Goal: Transaction & Acquisition: Purchase product/service

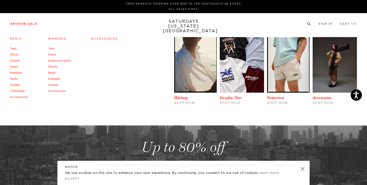
click at [13, 25] on link "Archive Sale" at bounding box center [23, 23] width 27 height 3
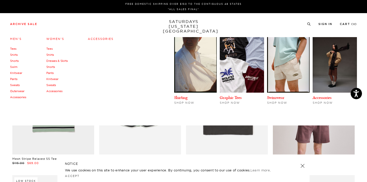
click at [16, 39] on link "Men's" at bounding box center [16, 39] width 12 height 4
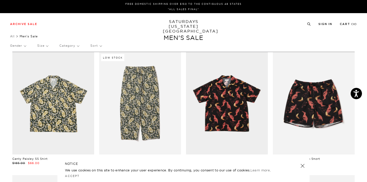
click at [42, 44] on p "Size" at bounding box center [42, 46] width 11 height 12
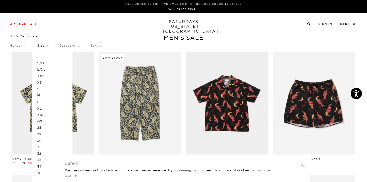
click at [38, 95] on p "M" at bounding box center [52, 95] width 30 height 7
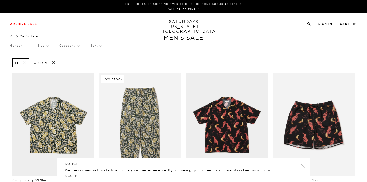
click at [44, 49] on p "Size" at bounding box center [42, 46] width 11 height 12
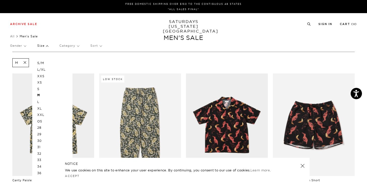
click at [38, 89] on p "S" at bounding box center [52, 89] width 30 height 7
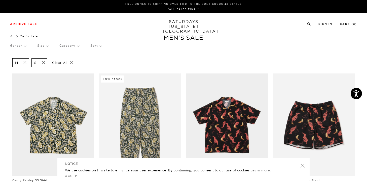
click at [72, 47] on p "Category" at bounding box center [69, 46] width 20 height 12
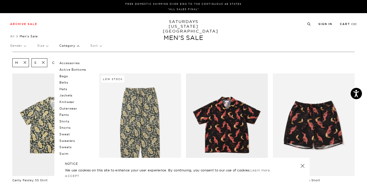
click at [72, 47] on p "Category" at bounding box center [69, 46] width 20 height 12
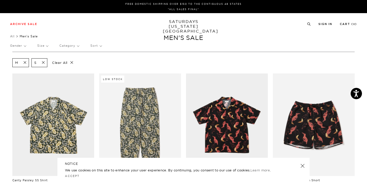
click at [21, 47] on p "Gender" at bounding box center [18, 46] width 16 height 12
click at [17, 64] on p "Mens" at bounding box center [25, 63] width 30 height 7
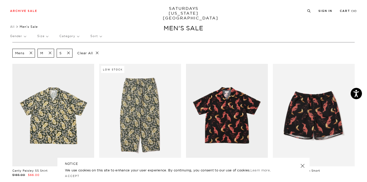
scroll to position [10, 0]
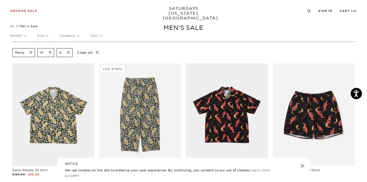
click at [303, 168] on link at bounding box center [302, 165] width 7 height 7
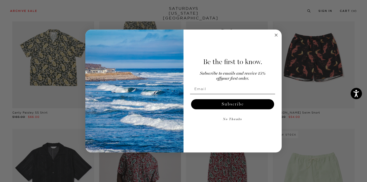
scroll to position [71, 0]
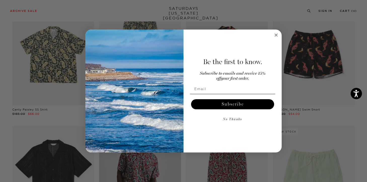
click at [277, 33] on circle "Close dialog" at bounding box center [277, 35] width 6 height 6
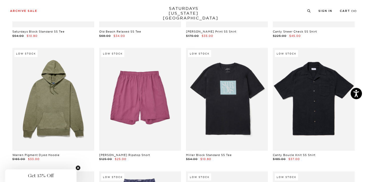
scroll to position [1139, 0]
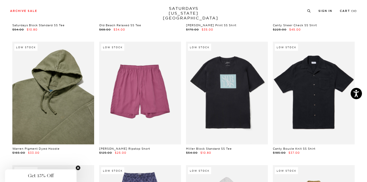
click at [28, 101] on link at bounding box center [53, 93] width 82 height 102
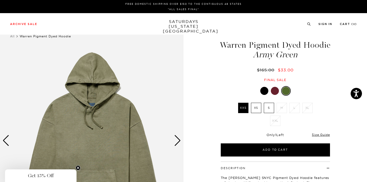
click at [180, 141] on div "Next slide" at bounding box center [177, 140] width 7 height 11
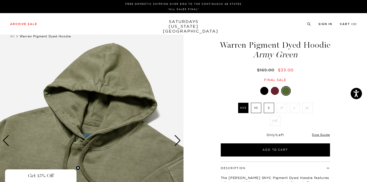
click at [177, 141] on div "Next slide" at bounding box center [177, 140] width 7 height 11
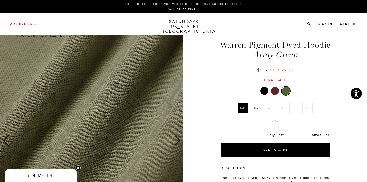
click at [177, 141] on div "Next slide" at bounding box center [177, 140] width 7 height 11
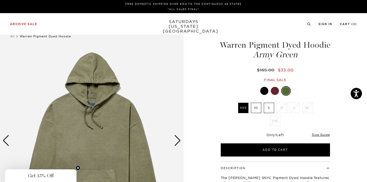
click at [177, 141] on div "Next slide" at bounding box center [177, 140] width 7 height 11
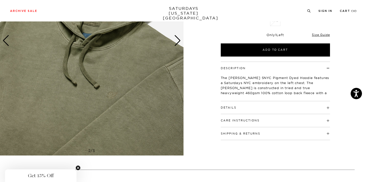
scroll to position [101, 0]
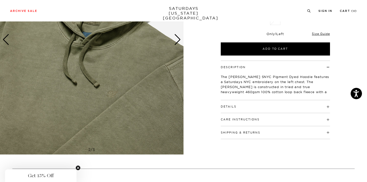
click at [244, 113] on div "Details Heavyweight 100% cotton, 460 gsm loop back fleece Bound back neck seam …" at bounding box center [275, 106] width 109 height 13
click at [229, 108] on button "Details" at bounding box center [229, 106] width 16 height 3
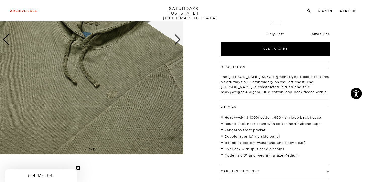
click at [231, 108] on button "Details" at bounding box center [229, 106] width 16 height 3
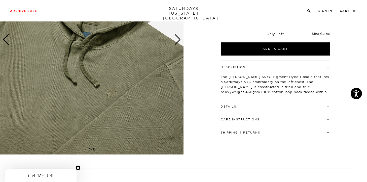
click at [227, 113] on div "Details Heavyweight 100% cotton, 460 gsm loop back fleece Bound back neck seam …" at bounding box center [275, 106] width 109 height 13
click at [324, 36] on link "Size Guide" at bounding box center [321, 34] width 18 height 4
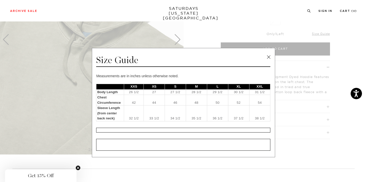
click at [266, 57] on link at bounding box center [269, 57] width 8 height 8
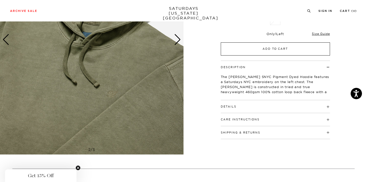
click at [276, 55] on button "Add to Cart" at bounding box center [275, 48] width 109 height 13
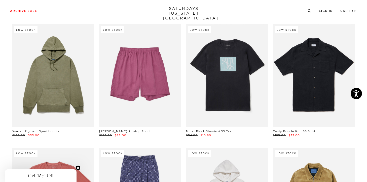
scroll to position [1149, 0]
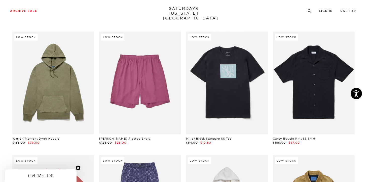
click at [218, 137] on link "Miller Block Standard SS Tee" at bounding box center [209, 139] width 46 height 4
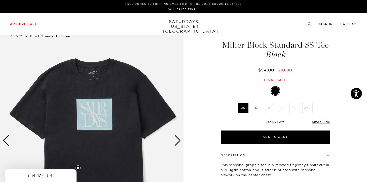
click at [180, 142] on div "Next slide" at bounding box center [177, 140] width 7 height 11
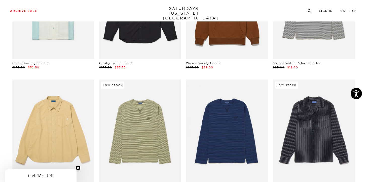
scroll to position [1845, 0]
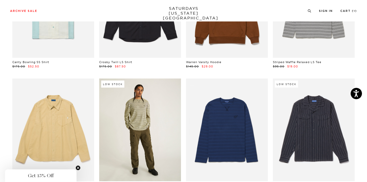
click at [130, 104] on link at bounding box center [140, 129] width 82 height 102
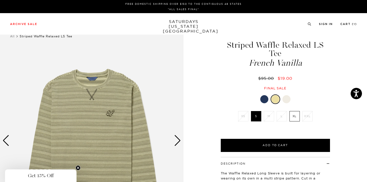
click at [176, 139] on div "Next slide" at bounding box center [177, 140] width 7 height 11
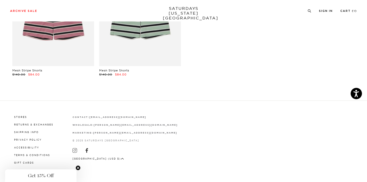
scroll to position [2575, 0]
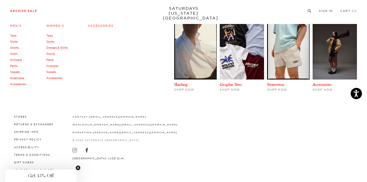
click at [30, 10] on link "Archive Sale" at bounding box center [23, 11] width 27 height 3
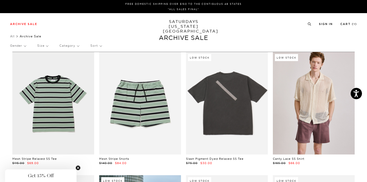
click at [48, 48] on p "Size" at bounding box center [42, 46] width 11 height 12
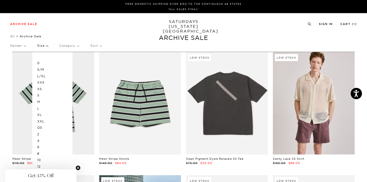
click at [40, 102] on p "M" at bounding box center [52, 102] width 30 height 7
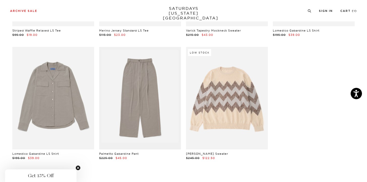
scroll to position [1996, 0]
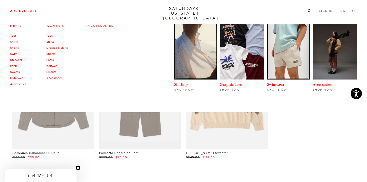
click at [30, 12] on link "Archive Sale" at bounding box center [23, 11] width 27 height 3
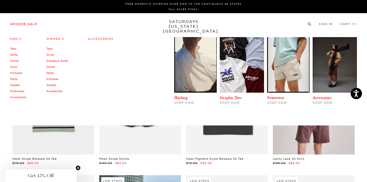
click at [59, 92] on link "Accessories" at bounding box center [54, 91] width 16 height 4
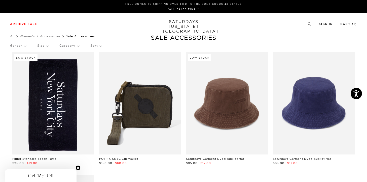
click at [58, 152] on link at bounding box center [53, 103] width 82 height 102
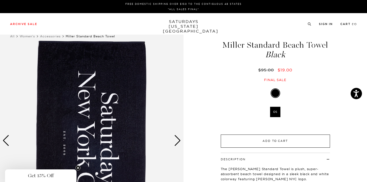
click at [231, 140] on button "Add to Cart" at bounding box center [275, 140] width 109 height 13
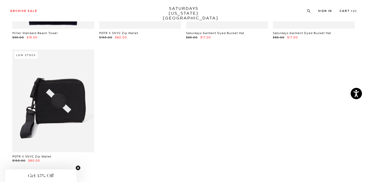
scroll to position [141, 0]
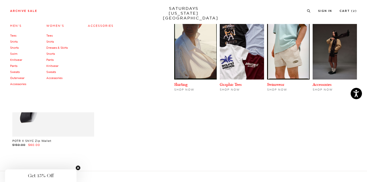
click at [13, 35] on link "Tees" at bounding box center [13, 36] width 6 height 4
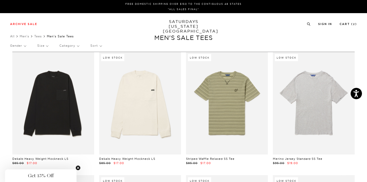
drag, startPoint x: 46, startPoint y: 26, endPoint x: 46, endPoint y: 37, distance: 10.8
click at [46, 0] on div "FREE DOMESTIC SHIPPING OVER $150 TO THE CONTIGUOUS 48 STATES *ALL SALES FINAL* …" at bounding box center [183, 0] width 367 height 0
click at [45, 44] on p "Size" at bounding box center [42, 46] width 11 height 12
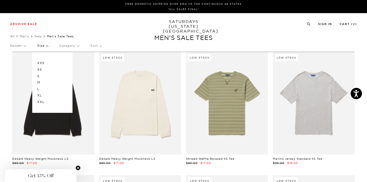
click at [38, 82] on p "M" at bounding box center [52, 82] width 30 height 7
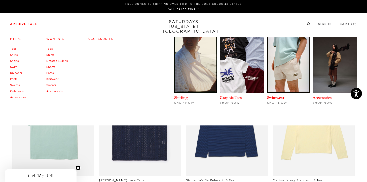
click at [13, 55] on link "Shirts" at bounding box center [14, 55] width 8 height 4
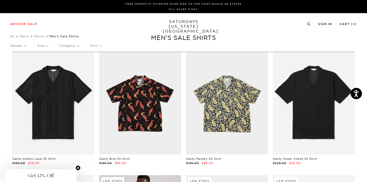
click at [45, 47] on p "Size" at bounding box center [42, 46] width 11 height 12
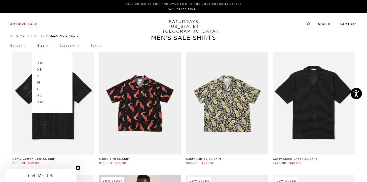
click at [41, 81] on p "M" at bounding box center [52, 82] width 30 height 7
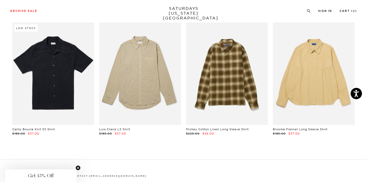
scroll to position [526, 0]
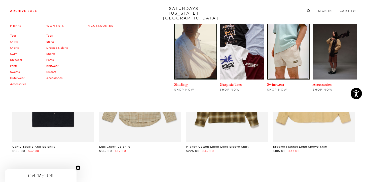
click at [13, 66] on link "Pants" at bounding box center [13, 66] width 7 height 4
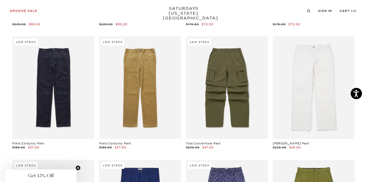
scroll to position [131, 0]
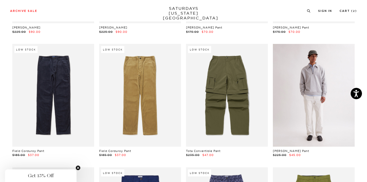
click at [316, 67] on link at bounding box center [314, 95] width 82 height 102
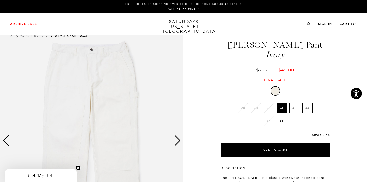
click at [178, 138] on div "Next slide" at bounding box center [177, 140] width 7 height 11
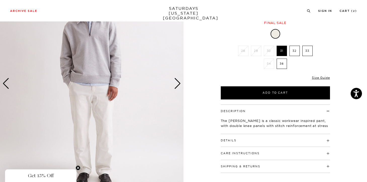
scroll to position [60, 0]
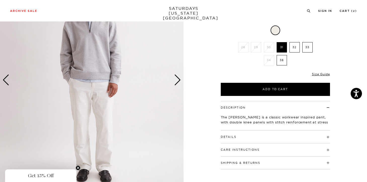
click at [178, 76] on div "Next slide" at bounding box center [177, 79] width 7 height 11
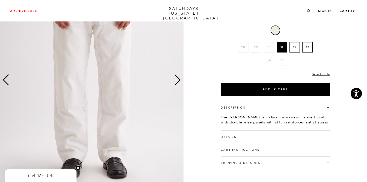
click at [178, 77] on div "Next slide" at bounding box center [177, 79] width 7 height 11
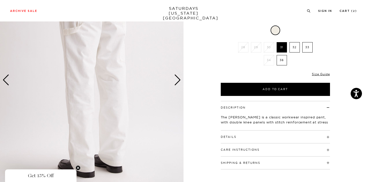
click at [178, 77] on div "Next slide" at bounding box center [177, 79] width 7 height 11
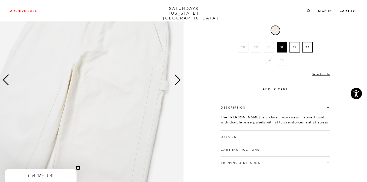
click at [239, 91] on button "Add to Cart" at bounding box center [275, 89] width 109 height 13
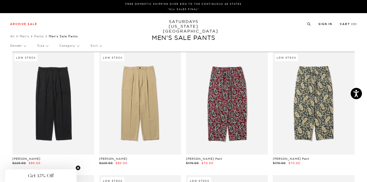
click at [47, 44] on p "Size" at bounding box center [42, 46] width 11 height 12
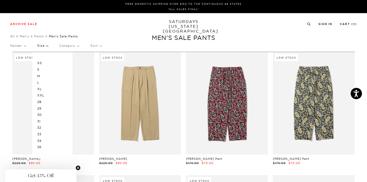
click at [39, 120] on p "31" at bounding box center [52, 121] width 30 height 7
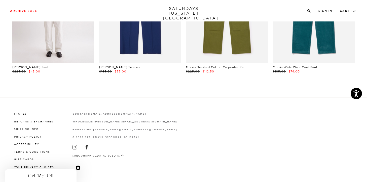
scroll to position [114, 0]
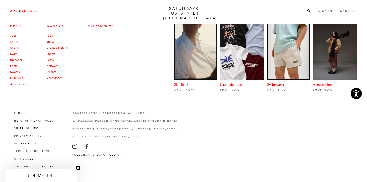
click at [16, 72] on link "Sweats" at bounding box center [15, 72] width 10 height 4
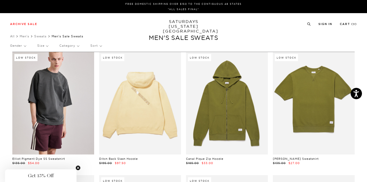
click at [49, 43] on div "Gender Size Category Sort" at bounding box center [183, 46] width 347 height 12
click at [47, 45] on p "Size" at bounding box center [42, 46] width 11 height 12
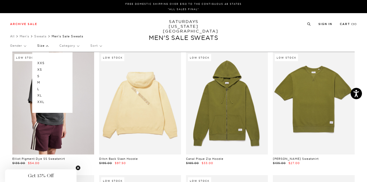
click at [39, 82] on p "M" at bounding box center [52, 82] width 30 height 7
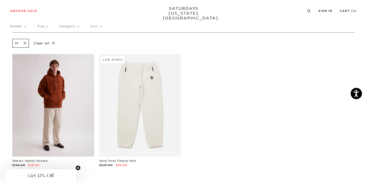
scroll to position [20, 0]
click at [45, 148] on link at bounding box center [53, 104] width 82 height 102
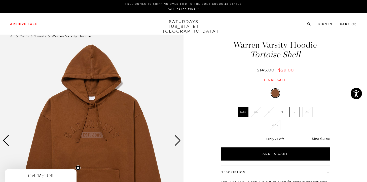
click at [180, 140] on div "Next slide" at bounding box center [177, 140] width 7 height 11
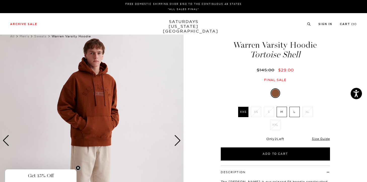
click at [180, 140] on div "Next slide" at bounding box center [177, 140] width 7 height 11
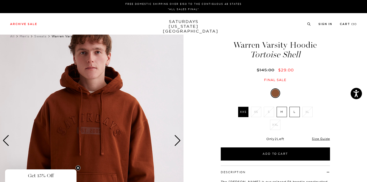
click at [180, 140] on div "Next slide" at bounding box center [177, 140] width 7 height 11
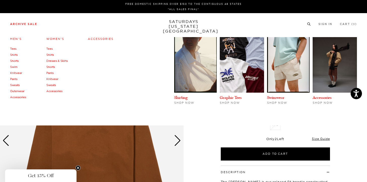
click at [17, 23] on link "Archive Sale" at bounding box center [23, 24] width 27 height 3
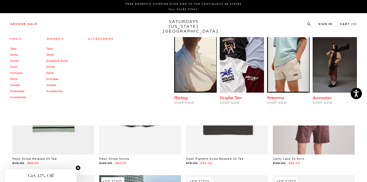
click at [14, 59] on link "Shorts" at bounding box center [14, 61] width 9 height 4
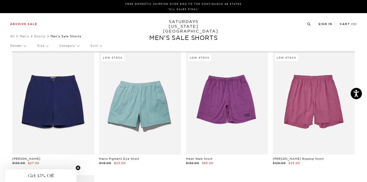
click at [45, 44] on p "Size" at bounding box center [42, 46] width 11 height 12
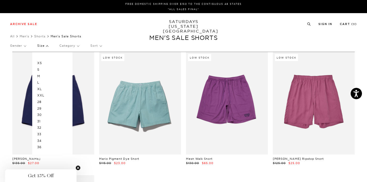
click at [41, 120] on p "31" at bounding box center [52, 121] width 30 height 7
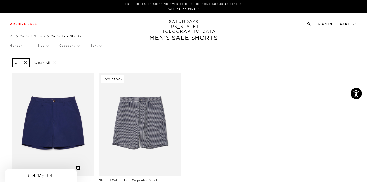
click at [42, 48] on p "Size" at bounding box center [42, 46] width 11 height 12
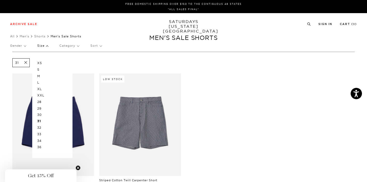
click at [40, 128] on p "32" at bounding box center [52, 127] width 30 height 7
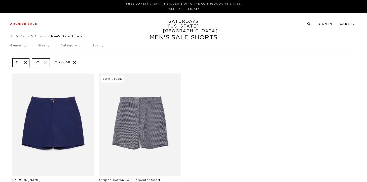
click at [44, 48] on p "Size" at bounding box center [43, 46] width 11 height 12
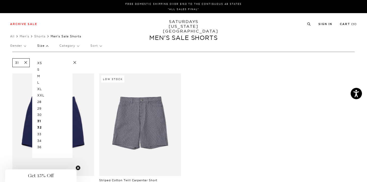
click at [42, 114] on p "30" at bounding box center [52, 114] width 30 height 7
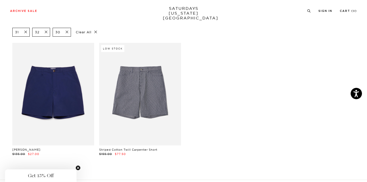
scroll to position [50, 0]
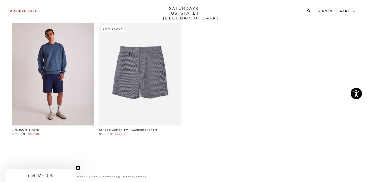
click at [69, 74] on link at bounding box center [53, 74] width 82 height 102
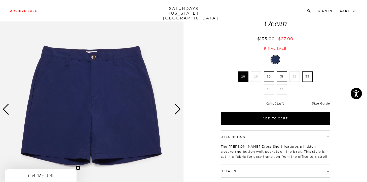
scroll to position [40, 0]
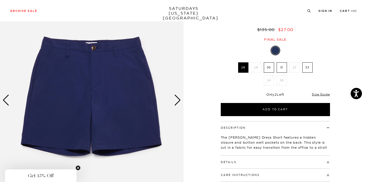
click at [178, 100] on div "Next slide" at bounding box center [177, 100] width 7 height 11
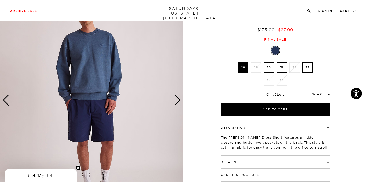
click at [178, 99] on div "Next slide" at bounding box center [177, 100] width 7 height 11
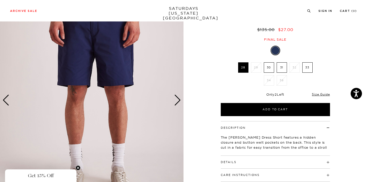
click at [178, 99] on div "Next slide" at bounding box center [177, 100] width 7 height 11
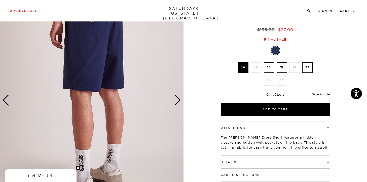
click at [178, 99] on div "Next slide" at bounding box center [177, 100] width 7 height 11
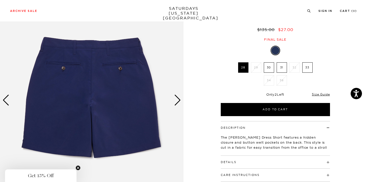
click at [244, 160] on h4 "Details" at bounding box center [275, 159] width 109 height 8
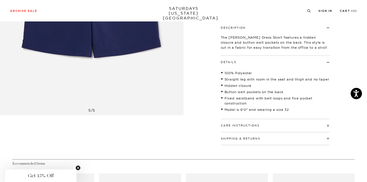
scroll to position [141, 0]
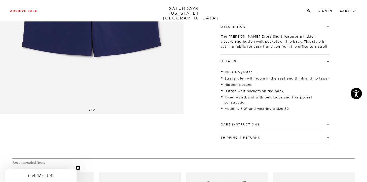
click at [235, 129] on div "Care Instructions Machine Wash Cold Separately Do Not Bleach Do Not Tumble Dry …" at bounding box center [275, 124] width 109 height 13
click at [241, 125] on button "Care Instructions" at bounding box center [240, 124] width 39 height 3
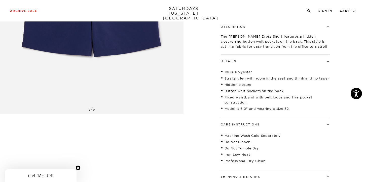
click at [241, 125] on button "Care Instructions" at bounding box center [240, 124] width 39 height 3
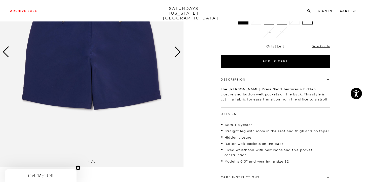
scroll to position [81, 0]
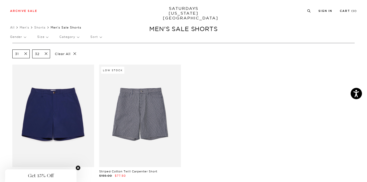
scroll to position [10, 0]
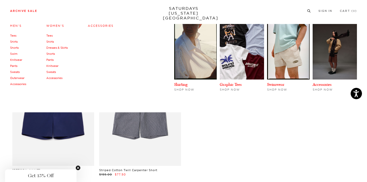
click at [16, 55] on link "Swim" at bounding box center [13, 54] width 7 height 4
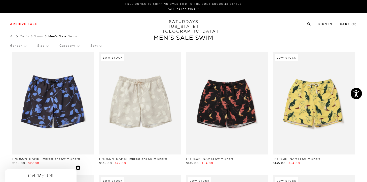
click at [92, 44] on p "Sort" at bounding box center [95, 46] width 11 height 12
click at [47, 48] on p "Size" at bounding box center [42, 46] width 11 height 12
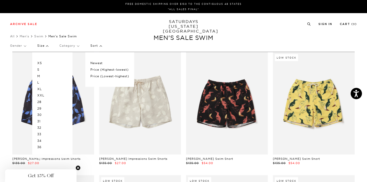
click at [40, 76] on p "M" at bounding box center [52, 76] width 30 height 7
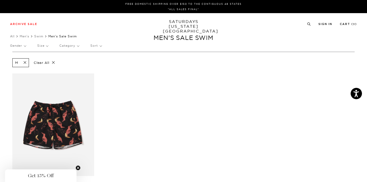
click at [48, 45] on p "Size" at bounding box center [42, 46] width 11 height 12
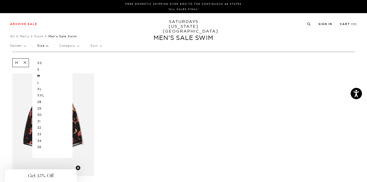
click at [40, 70] on p "S" at bounding box center [52, 69] width 30 height 7
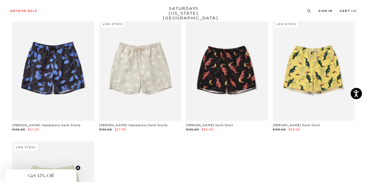
scroll to position [60, 0]
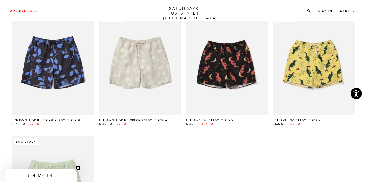
click at [18, 7] on div "Archive Sale Men's Tees Shirts Shorts Swim Knitwear Pants Sweats Women's" at bounding box center [183, 10] width 367 height 21
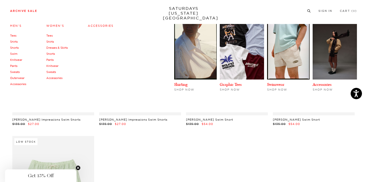
click at [18, 61] on link "Knitwear" at bounding box center [16, 60] width 12 height 4
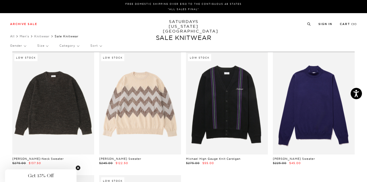
click at [47, 45] on p "Size" at bounding box center [42, 46] width 11 height 12
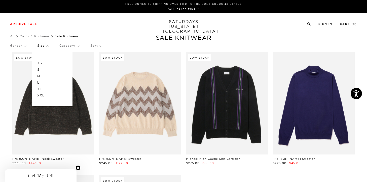
click at [40, 75] on p "M" at bounding box center [52, 76] width 30 height 7
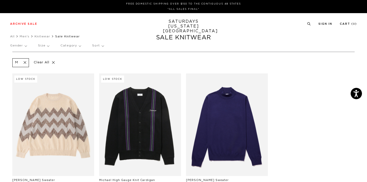
click at [44, 47] on p "Size" at bounding box center [43, 46] width 11 height 12
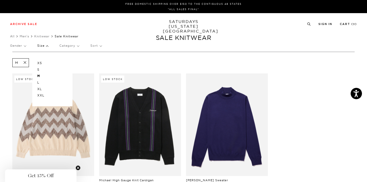
click at [38, 71] on p "S" at bounding box center [52, 69] width 30 height 7
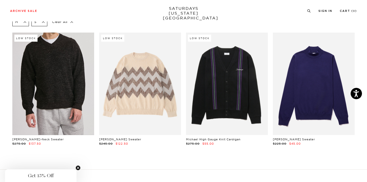
scroll to position [40, 0]
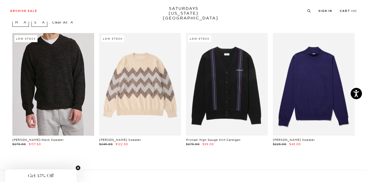
click at [83, 52] on link at bounding box center [53, 84] width 82 height 102
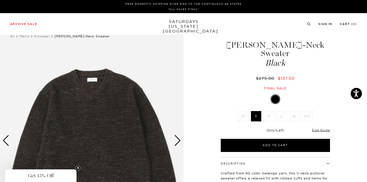
click at [178, 140] on div "Next slide" at bounding box center [177, 140] width 7 height 11
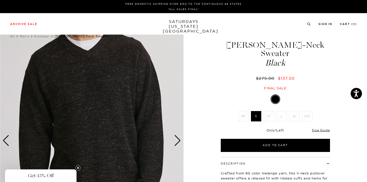
click at [85, 110] on img at bounding box center [92, 140] width 184 height 230
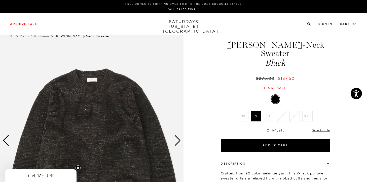
click at [176, 139] on div "Next slide" at bounding box center [177, 140] width 7 height 11
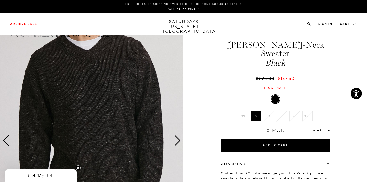
click at [176, 139] on div "Next slide" at bounding box center [177, 140] width 7 height 11
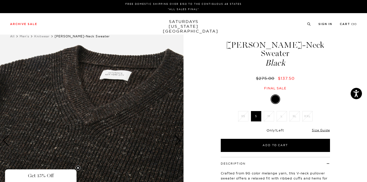
click at [176, 139] on div "Next slide" at bounding box center [177, 140] width 7 height 11
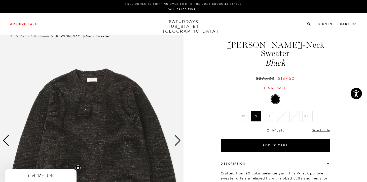
click at [176, 139] on div "Next slide" at bounding box center [177, 140] width 7 height 11
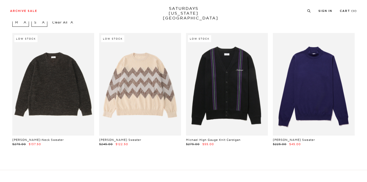
scroll to position [39, 0]
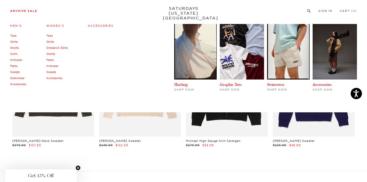
click at [33, 12] on link "Archive Sale" at bounding box center [23, 11] width 27 height 3
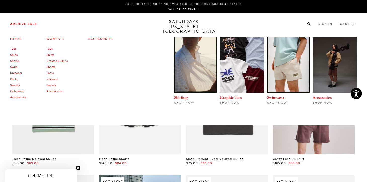
click at [19, 90] on link "Outerwear" at bounding box center [17, 91] width 14 height 4
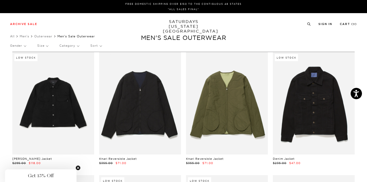
click at [39, 46] on p "Size" at bounding box center [42, 46] width 11 height 12
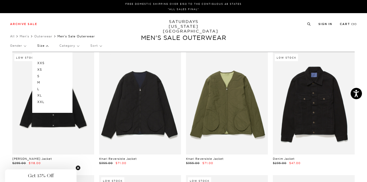
click at [38, 81] on p "M" at bounding box center [52, 82] width 30 height 7
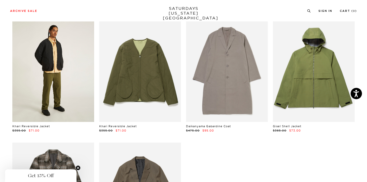
scroll to position [50, 0]
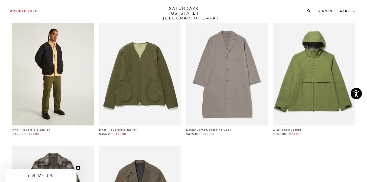
click at [69, 62] on link at bounding box center [53, 74] width 82 height 102
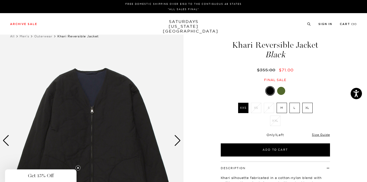
click at [181, 136] on img at bounding box center [92, 140] width 184 height 230
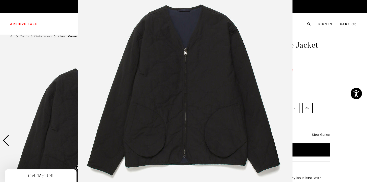
scroll to position [42, 0]
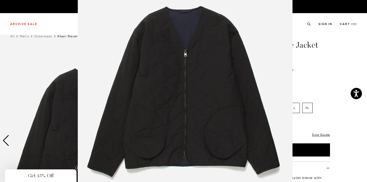
click at [102, 88] on img at bounding box center [185, 87] width 215 height 258
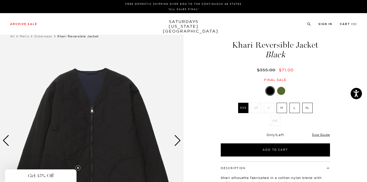
click at [180, 139] on div "Next slide" at bounding box center [177, 140] width 7 height 11
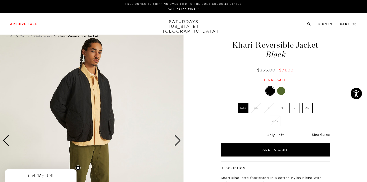
click at [179, 139] on div "Next slide" at bounding box center [177, 140] width 7 height 11
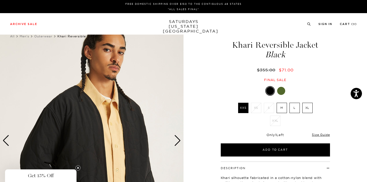
click at [179, 139] on div "Next slide" at bounding box center [177, 140] width 7 height 11
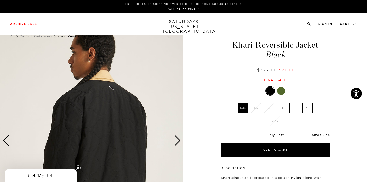
click at [179, 139] on div "Next slide" at bounding box center [177, 140] width 7 height 11
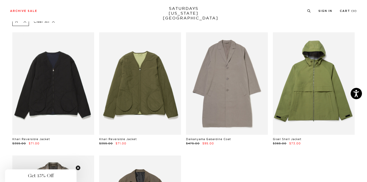
scroll to position [40, 0]
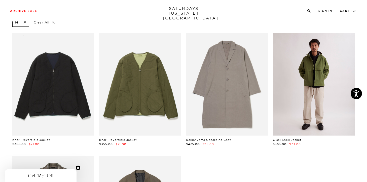
click at [325, 85] on link at bounding box center [314, 84] width 82 height 102
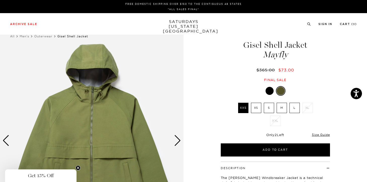
click at [175, 138] on div "Next slide" at bounding box center [177, 140] width 7 height 11
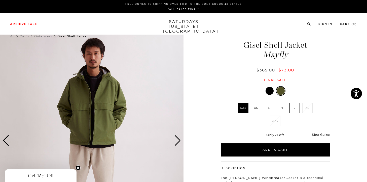
click at [175, 138] on div "Next slide" at bounding box center [177, 140] width 7 height 11
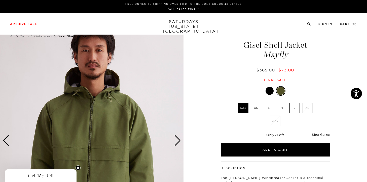
click at [175, 138] on div "Next slide" at bounding box center [177, 140] width 7 height 11
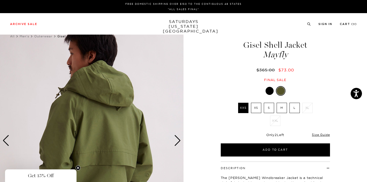
click at [175, 138] on div "Next slide" at bounding box center [177, 140] width 7 height 11
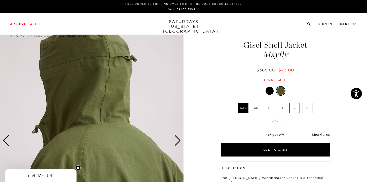
click at [175, 138] on div "Next slide" at bounding box center [177, 140] width 7 height 11
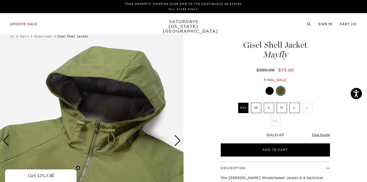
click at [175, 138] on div "Next slide" at bounding box center [177, 140] width 7 height 11
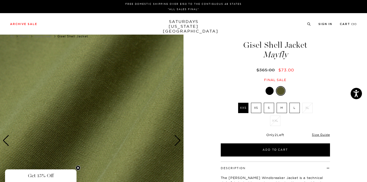
click at [175, 138] on div "Next slide" at bounding box center [177, 140] width 7 height 11
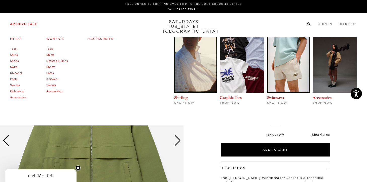
click at [18, 92] on link "Outerwear" at bounding box center [17, 91] width 14 height 4
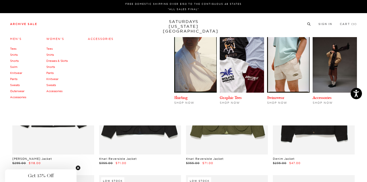
click at [96, 38] on link "Accessories" at bounding box center [101, 39] width 26 height 4
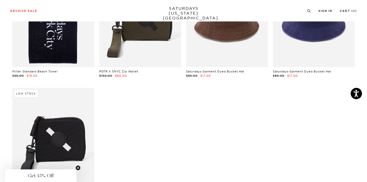
scroll to position [91, 0]
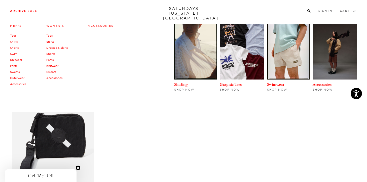
click at [14, 27] on link "Men's" at bounding box center [16, 26] width 12 height 4
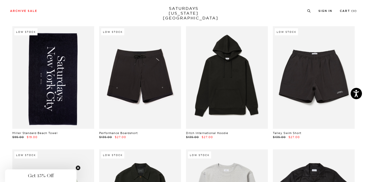
scroll to position [272, 0]
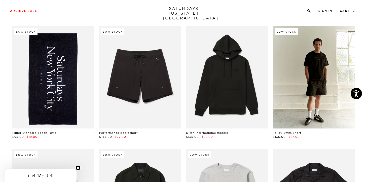
click at [316, 117] on link at bounding box center [314, 77] width 82 height 102
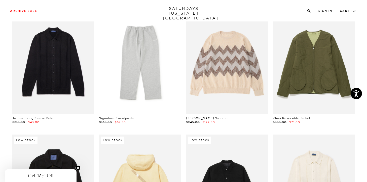
scroll to position [1149, 0]
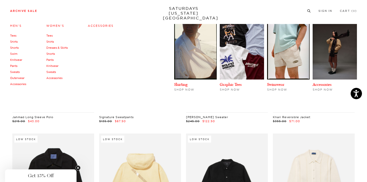
click at [124, 73] on div "Accessories" at bounding box center [111, 55] width 46 height 63
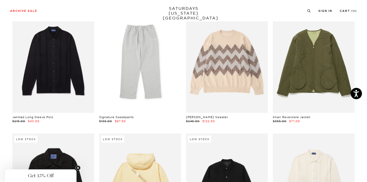
drag, startPoint x: 124, startPoint y: 73, endPoint x: 118, endPoint y: 115, distance: 42.7
click at [118, 117] on link "Signature Sweatpants" at bounding box center [116, 117] width 35 height 4
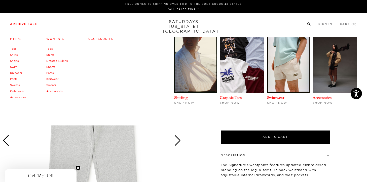
click at [14, 39] on link "Men's" at bounding box center [16, 39] width 12 height 4
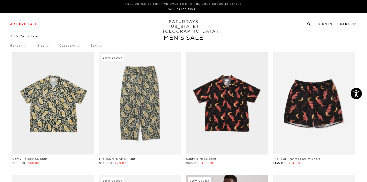
click at [43, 45] on p "Size" at bounding box center [42, 46] width 11 height 12
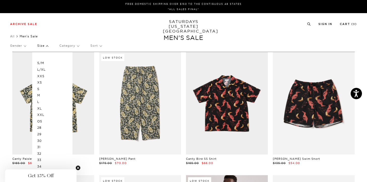
click at [42, 64] on p "S/M" at bounding box center [52, 63] width 30 height 7
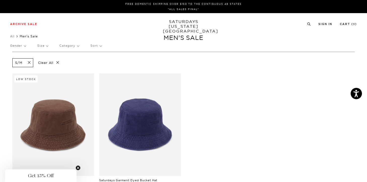
click at [44, 47] on p "Size" at bounding box center [42, 46] width 11 height 12
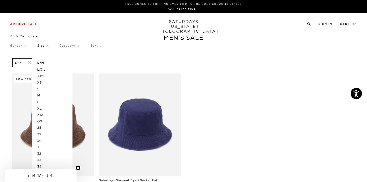
click at [38, 86] on p "S" at bounding box center [52, 89] width 30 height 7
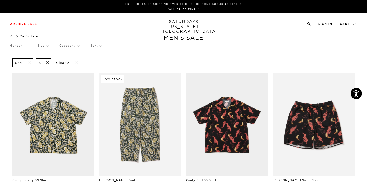
click at [46, 49] on p "Size" at bounding box center [42, 46] width 11 height 12
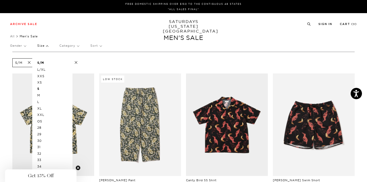
click at [39, 95] on p "M" at bounding box center [52, 95] width 30 height 7
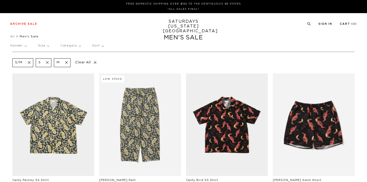
click at [45, 46] on p "Size" at bounding box center [43, 46] width 11 height 12
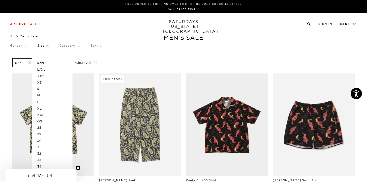
click at [41, 152] on p "32" at bounding box center [52, 153] width 30 height 7
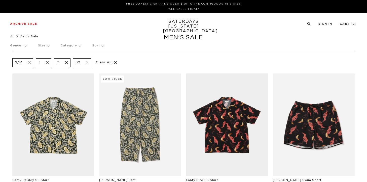
click at [48, 47] on div "Gender Size Category Sort" at bounding box center [183, 46] width 347 height 12
click at [47, 48] on p "Size" at bounding box center [43, 46] width 11 height 12
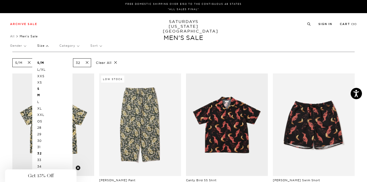
click at [40, 147] on p "31" at bounding box center [52, 147] width 30 height 7
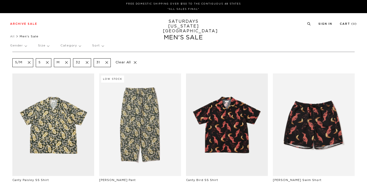
click at [43, 46] on p "Size" at bounding box center [43, 46] width 11 height 12
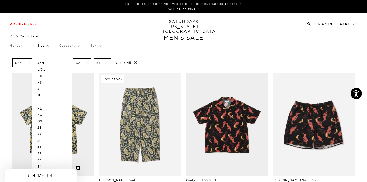
click at [40, 141] on p "30" at bounding box center [52, 140] width 30 height 7
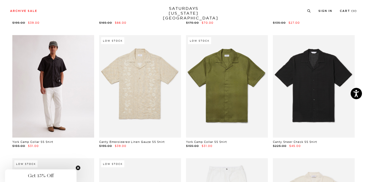
scroll to position [292, 0]
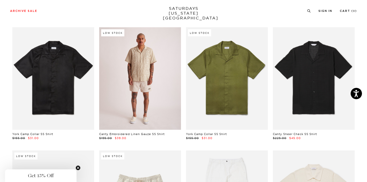
click at [133, 103] on link at bounding box center [140, 78] width 82 height 102
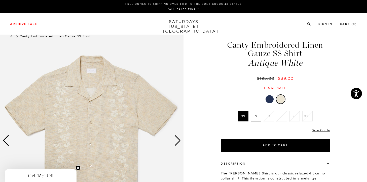
click at [182, 138] on img at bounding box center [92, 140] width 184 height 230
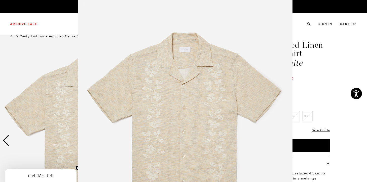
scroll to position [1, 0]
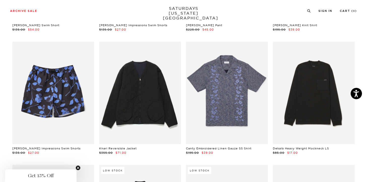
scroll to position [524, 0]
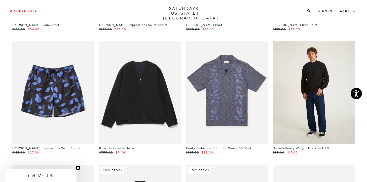
click at [323, 99] on link at bounding box center [314, 92] width 82 height 102
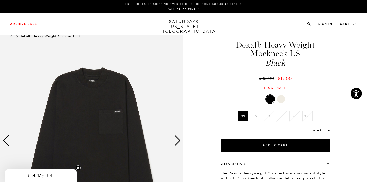
click at [115, 113] on img at bounding box center [92, 140] width 184 height 230
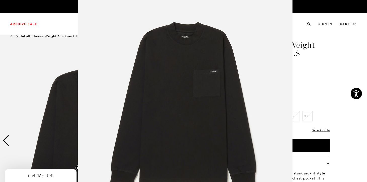
scroll to position [30, 0]
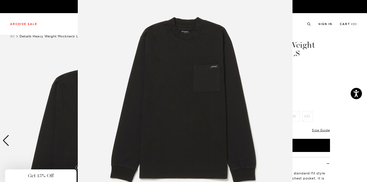
click at [3, 104] on figure at bounding box center [183, 91] width 367 height 182
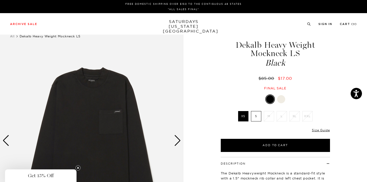
click at [178, 142] on div "Next slide" at bounding box center [177, 140] width 7 height 11
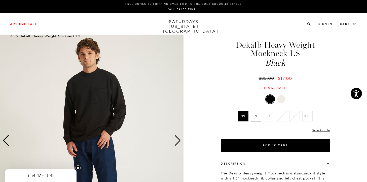
click at [178, 142] on div "Next slide" at bounding box center [177, 140] width 7 height 11
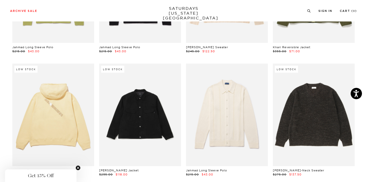
scroll to position [766, 3]
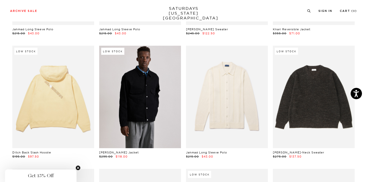
click at [137, 96] on link at bounding box center [140, 97] width 82 height 102
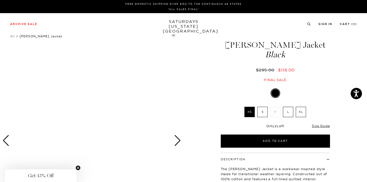
click at [68, 173] on div "Get 15% Off" at bounding box center [41, 175] width 68 height 6
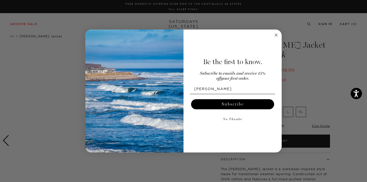
type input "[EMAIL_ADDRESS][DOMAIN_NAME]"
click at [232, 105] on button "Subscribe" at bounding box center [232, 104] width 83 height 10
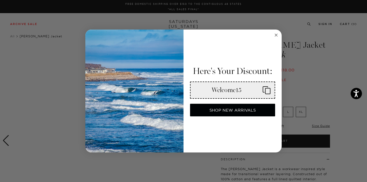
click at [276, 33] on circle "Close dialog" at bounding box center [277, 35] width 6 height 6
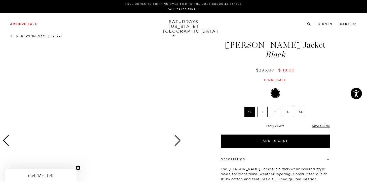
click at [176, 137] on div "Next slide" at bounding box center [177, 140] width 7 height 11
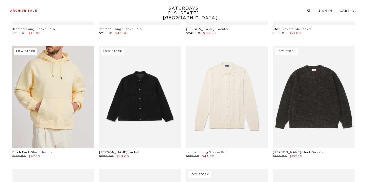
scroll to position [766, 3]
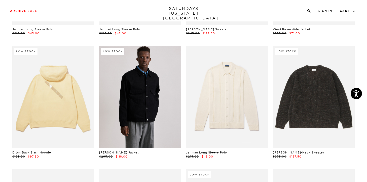
click at [134, 98] on link at bounding box center [140, 97] width 82 height 102
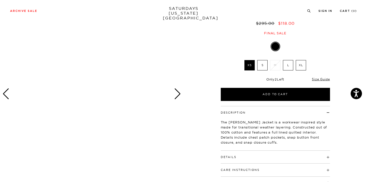
scroll to position [50, 0]
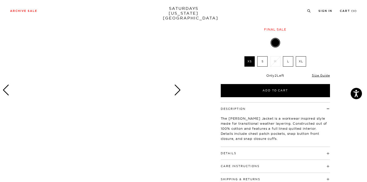
click at [177, 87] on div "Next slide" at bounding box center [177, 89] width 7 height 11
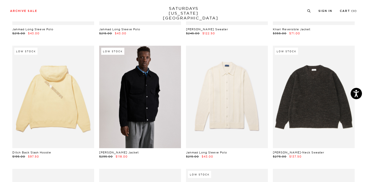
click at [150, 72] on link at bounding box center [140, 97] width 82 height 102
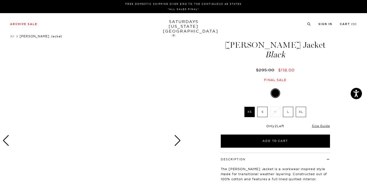
click at [177, 140] on div "Next slide" at bounding box center [177, 140] width 7 height 11
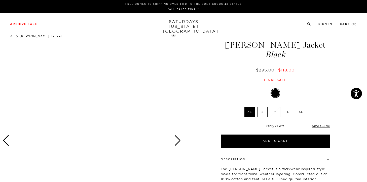
click at [176, 140] on div "Next slide" at bounding box center [177, 140] width 7 height 11
click at [176, 141] on div "Next slide" at bounding box center [177, 140] width 7 height 11
click at [180, 141] on div "Next slide" at bounding box center [177, 140] width 7 height 11
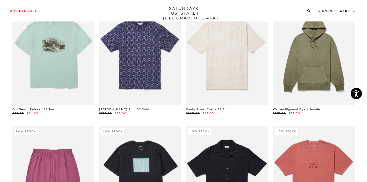
scroll to position [1179, 3]
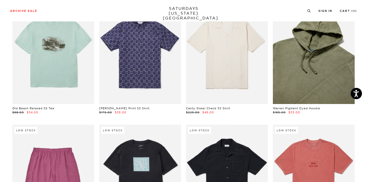
click at [313, 47] on link at bounding box center [314, 52] width 82 height 102
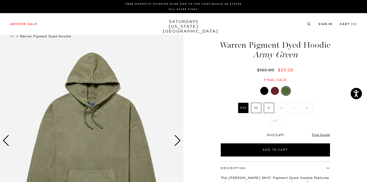
click at [176, 143] on div "Next slide" at bounding box center [177, 140] width 7 height 11
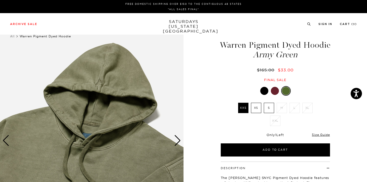
click at [176, 143] on div "Next slide" at bounding box center [177, 140] width 7 height 11
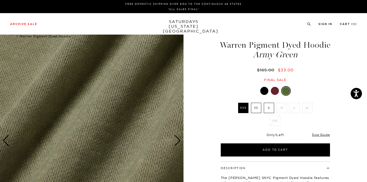
click at [176, 143] on div "Next slide" at bounding box center [177, 140] width 7 height 11
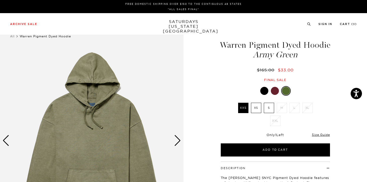
click at [176, 143] on div "Next slide" at bounding box center [177, 140] width 7 height 11
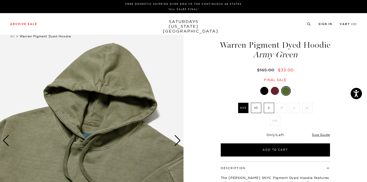
click at [176, 143] on div "Next slide" at bounding box center [177, 140] width 7 height 11
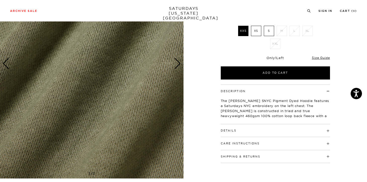
scroll to position [81, 0]
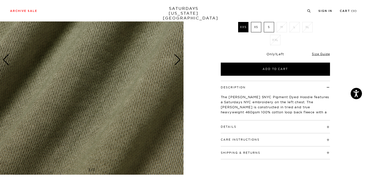
click at [267, 32] on label "S" at bounding box center [269, 27] width 10 height 10
click at [0, 0] on input "S" at bounding box center [0, 0] width 0 height 0
click at [247, 141] on button "Care Instructions" at bounding box center [240, 139] width 39 height 3
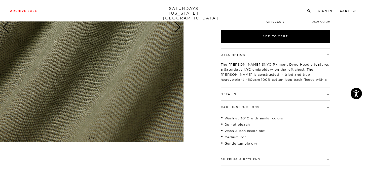
scroll to position [121, 0]
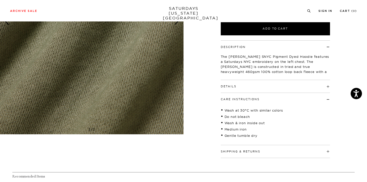
click at [248, 101] on button "Care Instructions" at bounding box center [240, 99] width 39 height 3
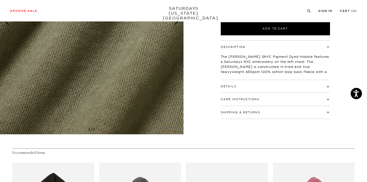
click at [247, 93] on div "Details Heavyweight 100% cotton, 460 gsm loop back fleece Bound back neck seam …" at bounding box center [275, 86] width 109 height 13
click at [231, 88] on button "Details" at bounding box center [229, 86] width 16 height 3
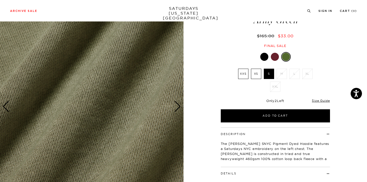
scroll to position [30, 0]
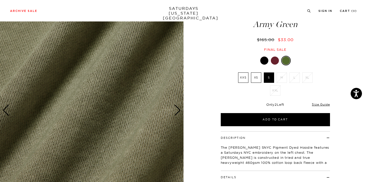
click at [174, 112] on div "Next slide" at bounding box center [177, 110] width 7 height 11
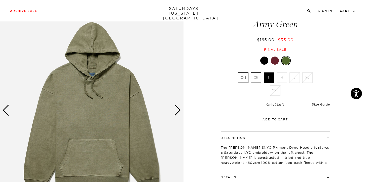
click at [257, 126] on button "Add to Cart" at bounding box center [275, 119] width 109 height 13
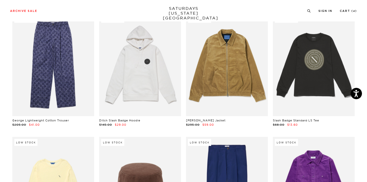
scroll to position [1421, 3]
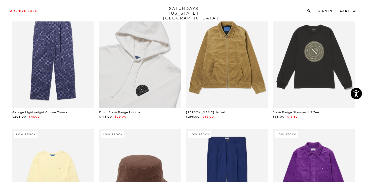
click at [135, 86] on link at bounding box center [140, 57] width 82 height 102
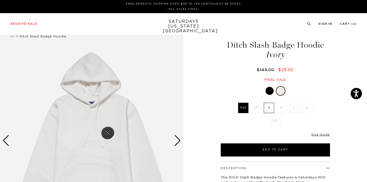
click at [179, 138] on div "Next slide" at bounding box center [177, 140] width 7 height 11
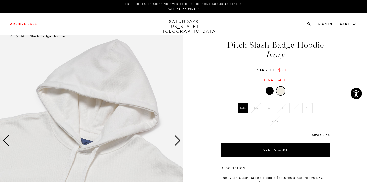
click at [179, 138] on div "Next slide" at bounding box center [177, 140] width 7 height 11
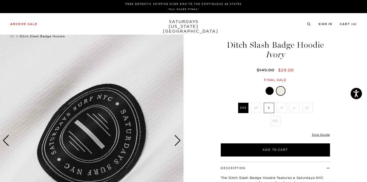
click at [179, 138] on div "Next slide" at bounding box center [177, 140] width 7 height 11
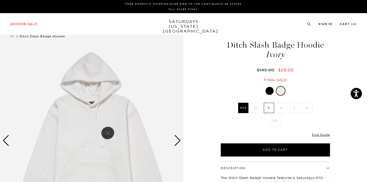
click at [179, 138] on div "Next slide" at bounding box center [177, 140] width 7 height 11
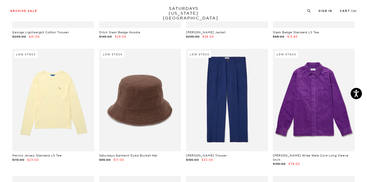
scroll to position [1502, 3]
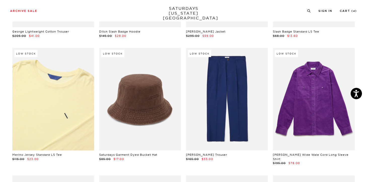
click at [71, 112] on link at bounding box center [53, 99] width 82 height 102
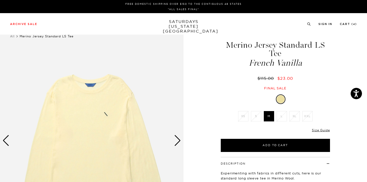
click at [177, 138] on div "Next slide" at bounding box center [177, 140] width 7 height 11
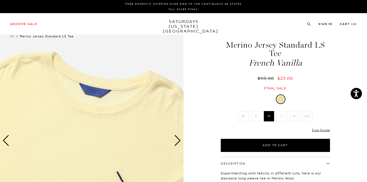
click at [177, 138] on div "Next slide" at bounding box center [177, 140] width 7 height 11
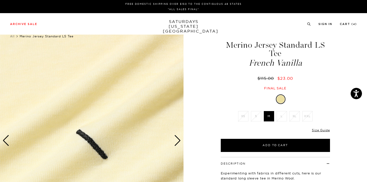
click at [177, 138] on div "Next slide" at bounding box center [177, 140] width 7 height 11
click at [180, 140] on div "Next slide" at bounding box center [177, 140] width 7 height 11
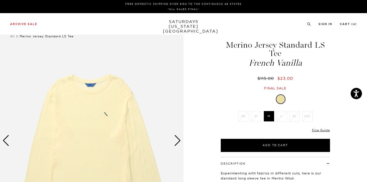
click at [180, 140] on div "Next slide" at bounding box center [177, 140] width 7 height 11
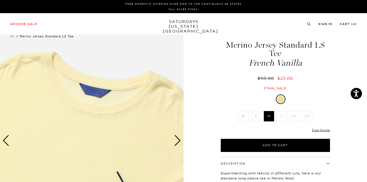
click at [180, 140] on div "Next slide" at bounding box center [177, 140] width 7 height 11
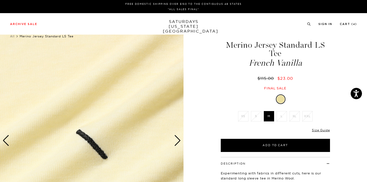
click at [180, 140] on div "Next slide" at bounding box center [177, 140] width 7 height 11
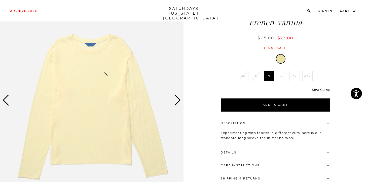
scroll to position [40, 0]
click at [248, 154] on div "Details 77% Tencel / 23% Wool Model is 6'0" and wearing a size Medium" at bounding box center [275, 152] width 109 height 13
click at [179, 101] on div "Next slide" at bounding box center [177, 100] width 7 height 11
click at [177, 98] on div "Next slide" at bounding box center [177, 100] width 7 height 11
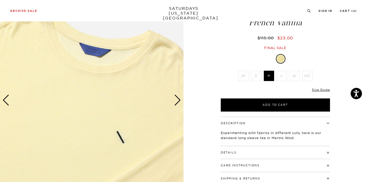
click at [177, 98] on div "Next slide" at bounding box center [177, 100] width 7 height 11
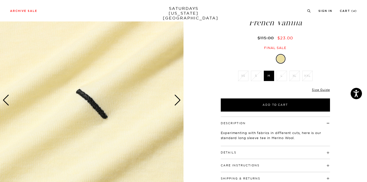
click at [177, 98] on div "Next slide" at bounding box center [177, 100] width 7 height 11
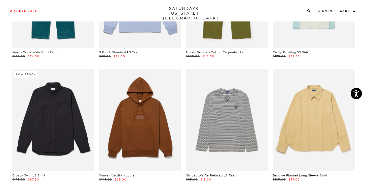
scroll to position [1986, 3]
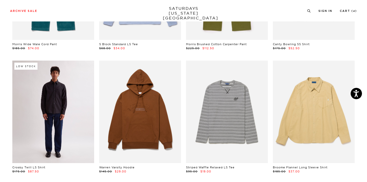
click at [73, 80] on link at bounding box center [53, 111] width 82 height 102
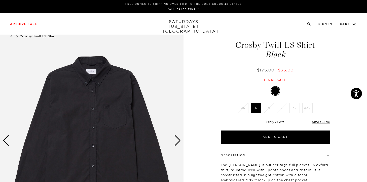
click at [177, 141] on div "Next slide" at bounding box center [177, 140] width 7 height 11
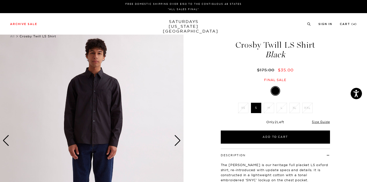
click at [177, 141] on div "Next slide" at bounding box center [177, 140] width 7 height 11
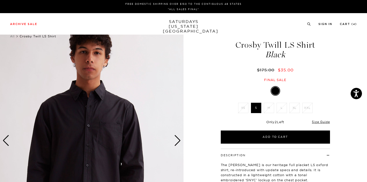
click at [177, 141] on div "Next slide" at bounding box center [177, 140] width 7 height 11
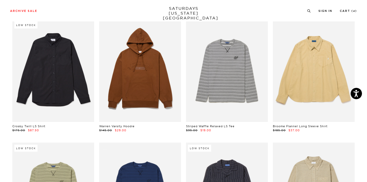
scroll to position [2036, 3]
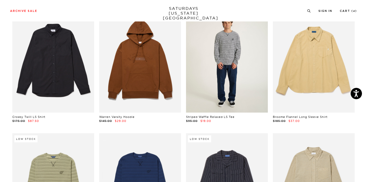
click at [228, 41] on link at bounding box center [227, 61] width 82 height 102
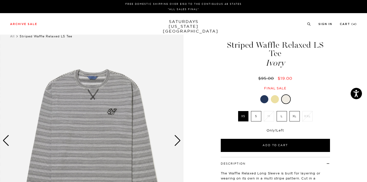
click at [179, 139] on div "Next slide" at bounding box center [177, 140] width 7 height 11
click at [178, 141] on div "Next slide" at bounding box center [177, 140] width 7 height 11
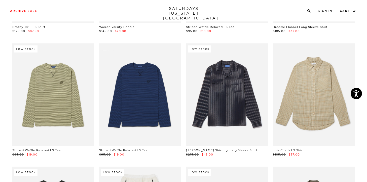
scroll to position [2127, 3]
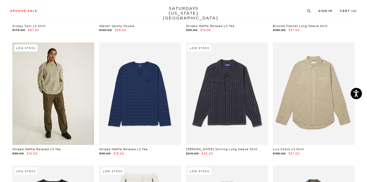
click at [52, 73] on link at bounding box center [53, 93] width 82 height 102
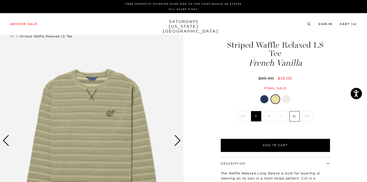
click at [254, 111] on label "S" at bounding box center [256, 116] width 10 height 10
click at [0, 0] on input "S" at bounding box center [0, 0] width 0 height 0
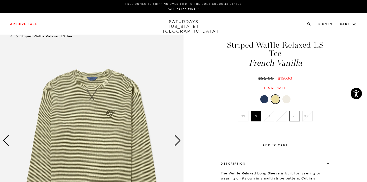
click at [247, 139] on button "Add to Cart" at bounding box center [275, 145] width 109 height 13
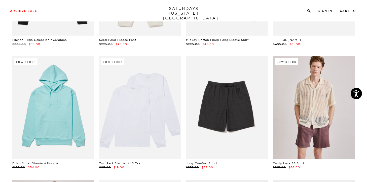
scroll to position [2369, 3]
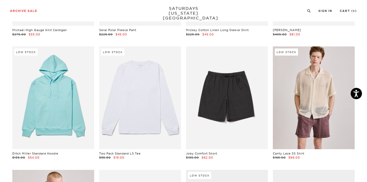
click at [129, 82] on link at bounding box center [140, 97] width 82 height 102
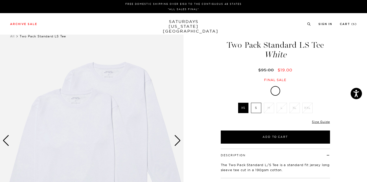
click at [179, 142] on div "Next slide" at bounding box center [177, 140] width 7 height 11
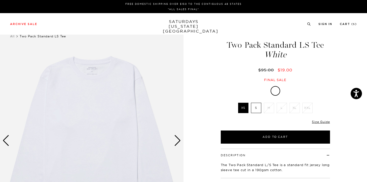
click at [179, 142] on div "Next slide" at bounding box center [177, 140] width 7 height 11
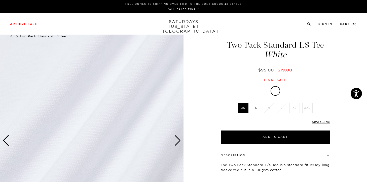
click at [179, 142] on div "Next slide" at bounding box center [177, 140] width 7 height 11
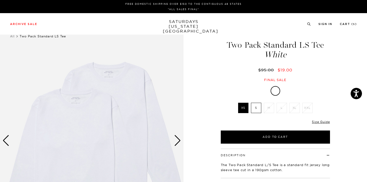
click at [179, 142] on div "Next slide" at bounding box center [177, 140] width 7 height 11
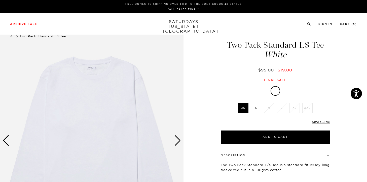
click at [179, 142] on div "Next slide" at bounding box center [177, 140] width 7 height 11
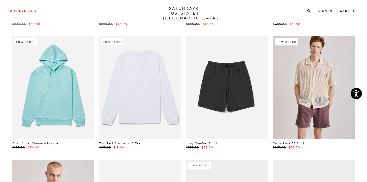
click at [130, 127] on link at bounding box center [140, 87] width 82 height 102
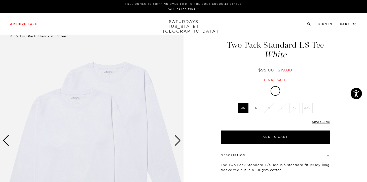
click at [256, 112] on label "S" at bounding box center [256, 108] width 10 height 10
click at [0, 0] on input "S" at bounding box center [0, 0] width 0 height 0
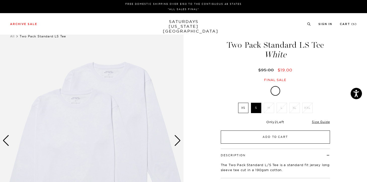
click at [257, 137] on button "Add to Cart" at bounding box center [275, 136] width 109 height 13
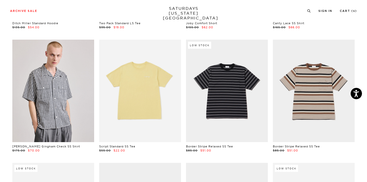
scroll to position [2500, 3]
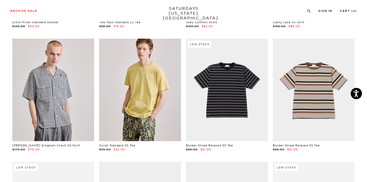
click at [133, 78] on link at bounding box center [140, 90] width 82 height 102
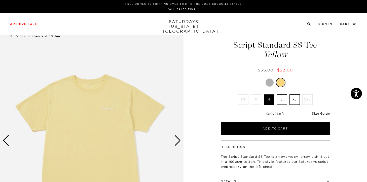
click at [270, 81] on div at bounding box center [270, 82] width 8 height 8
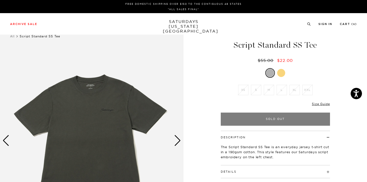
click at [281, 73] on div at bounding box center [281, 73] width 8 height 8
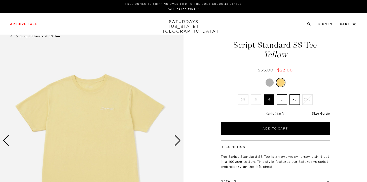
click at [270, 74] on div "Script Standard SS Tee Yellow $55.00 $22.00 Final sale Script Standard SS Tee Y…" at bounding box center [276, 140] width 126 height 230
click at [271, 82] on div at bounding box center [270, 82] width 8 height 8
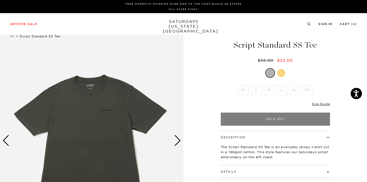
click at [107, 109] on img at bounding box center [92, 140] width 184 height 230
click at [282, 72] on div at bounding box center [281, 73] width 8 height 8
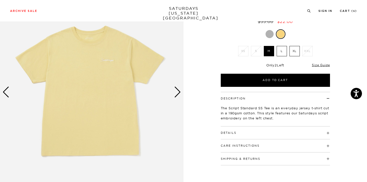
scroll to position [50, 0]
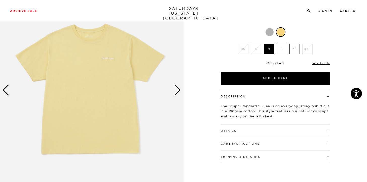
click at [241, 129] on h4 "Details" at bounding box center [275, 128] width 109 height 8
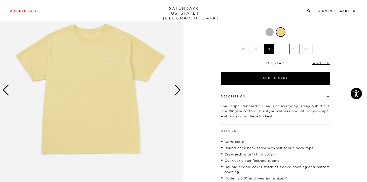
click at [179, 91] on div "Next slide" at bounding box center [177, 89] width 7 height 11
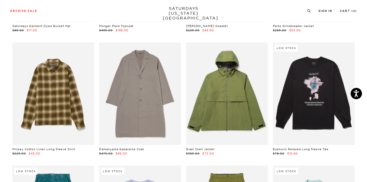
scroll to position [1754, 3]
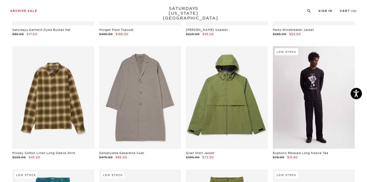
click at [299, 109] on link at bounding box center [314, 97] width 82 height 102
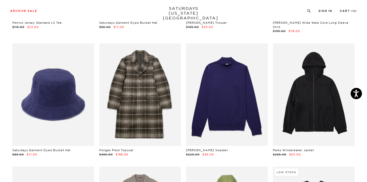
scroll to position [1633, 3]
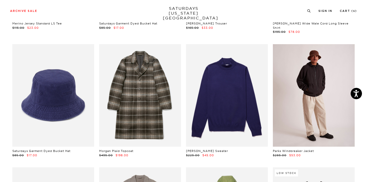
click at [300, 102] on link at bounding box center [314, 95] width 82 height 102
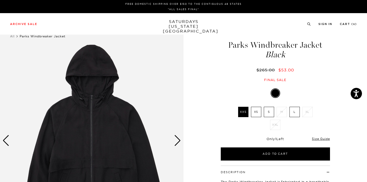
click at [179, 141] on div "Next slide" at bounding box center [177, 140] width 7 height 11
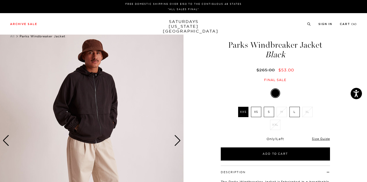
click at [179, 141] on div "Next slide" at bounding box center [177, 140] width 7 height 11
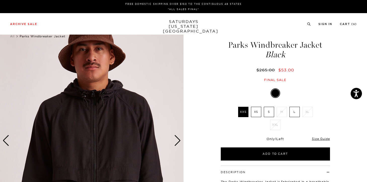
click at [179, 140] on div "Next slide" at bounding box center [177, 140] width 7 height 11
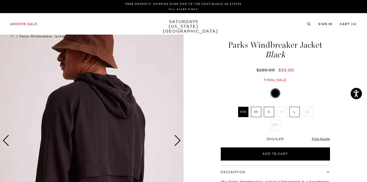
click at [179, 140] on div "Next slide" at bounding box center [177, 140] width 7 height 11
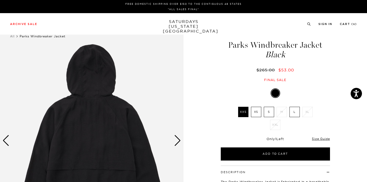
click at [179, 140] on div "Next slide" at bounding box center [177, 140] width 7 height 11
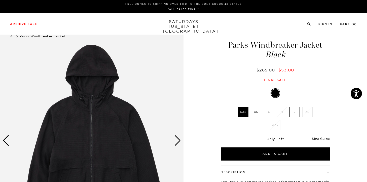
click at [179, 140] on div "Next slide" at bounding box center [177, 140] width 7 height 11
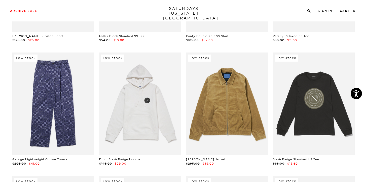
scroll to position [1371, 3]
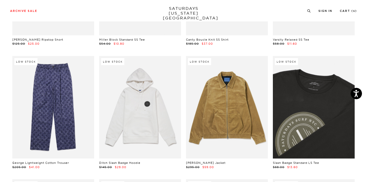
click at [315, 93] on link at bounding box center [314, 107] width 82 height 102
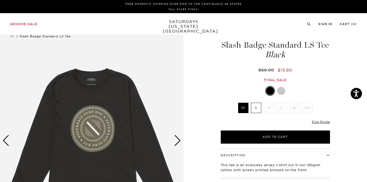
click at [180, 139] on div "Next slide" at bounding box center [177, 140] width 7 height 11
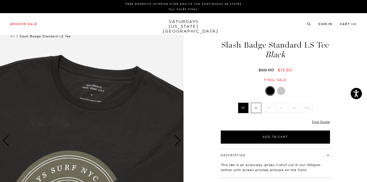
click at [180, 139] on div "Next slide" at bounding box center [177, 140] width 7 height 11
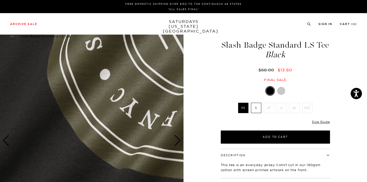
click at [180, 139] on div "Next slide" at bounding box center [177, 140] width 7 height 11
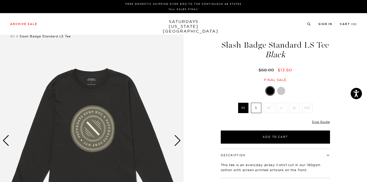
click at [180, 139] on div "Next slide" at bounding box center [177, 140] width 7 height 11
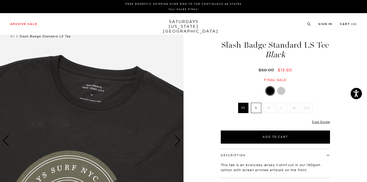
click at [148, 126] on img at bounding box center [92, 140] width 184 height 230
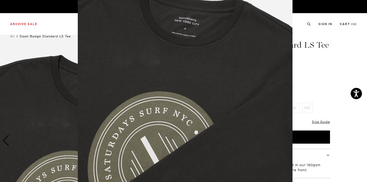
scroll to position [48, 0]
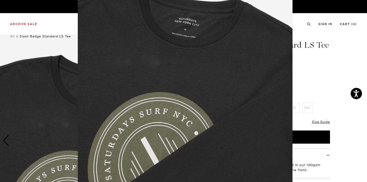
click at [134, 118] on img at bounding box center [185, 81] width 215 height 258
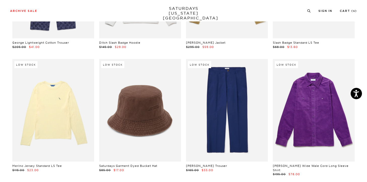
scroll to position [1492, 3]
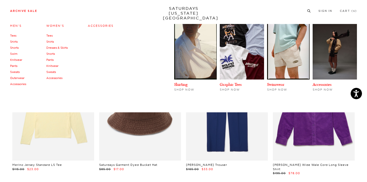
click at [23, 84] on link "Accessories" at bounding box center [18, 84] width 16 height 4
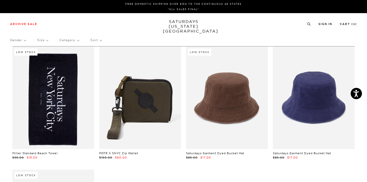
scroll to position [0, 3]
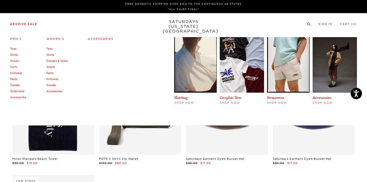
click at [53, 90] on link "Accessories" at bounding box center [54, 91] width 16 height 4
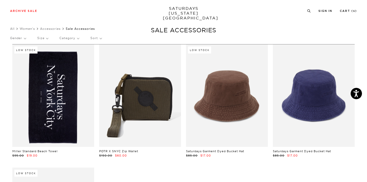
scroll to position [0, 3]
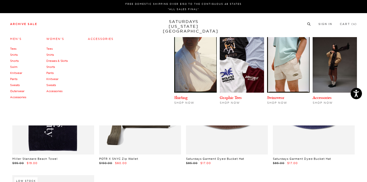
click at [51, 49] on link "Tees" at bounding box center [49, 49] width 6 height 4
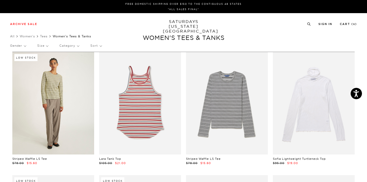
click at [48, 80] on link at bounding box center [53, 103] width 82 height 102
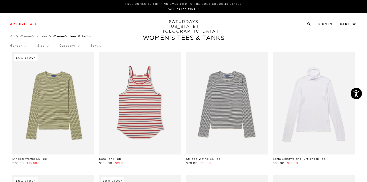
click at [42, 45] on p "Size" at bounding box center [42, 46] width 11 height 12
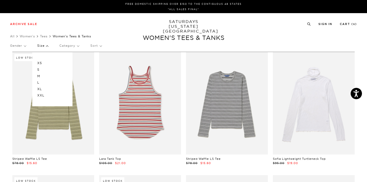
click at [40, 76] on p "M" at bounding box center [52, 76] width 30 height 7
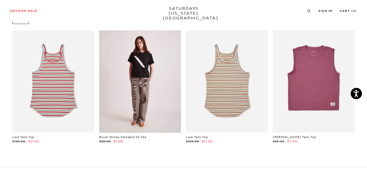
scroll to position [50, 3]
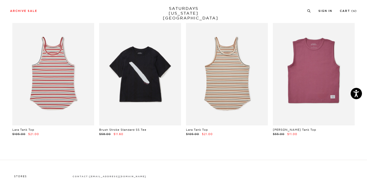
click at [127, 127] on div "Brush Stroke Standard SS Tee $58.00 $11.60" at bounding box center [140, 79] width 82 height 113
click at [140, 128] on link "Brush Stroke Standard SS Tee" at bounding box center [122, 130] width 47 height 4
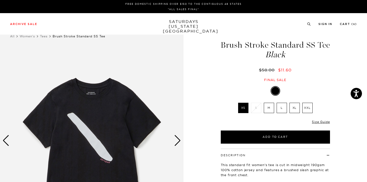
click at [103, 152] on img at bounding box center [92, 140] width 184 height 230
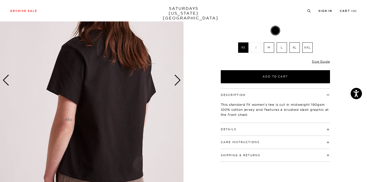
scroll to position [60, 3]
click at [174, 79] on div "Next slide" at bounding box center [177, 79] width 7 height 11
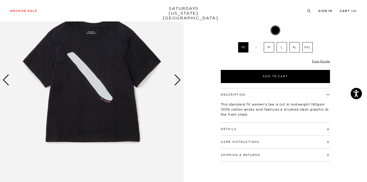
click at [174, 79] on div "Next slide" at bounding box center [177, 79] width 7 height 11
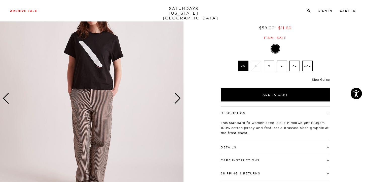
scroll to position [20, 3]
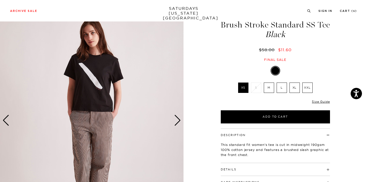
click at [171, 119] on img at bounding box center [92, 120] width 184 height 230
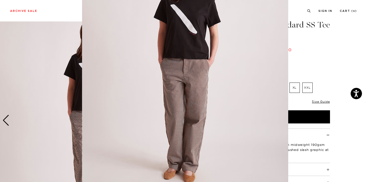
scroll to position [60, 0]
click at [335, 149] on figure at bounding box center [183, 91] width 367 height 182
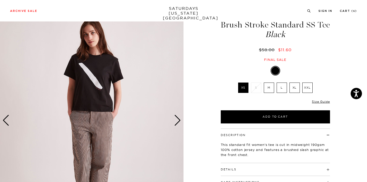
click at [268, 89] on label "M" at bounding box center [269, 87] width 10 height 10
click at [0, 0] on input "M" at bounding box center [0, 0] width 0 height 0
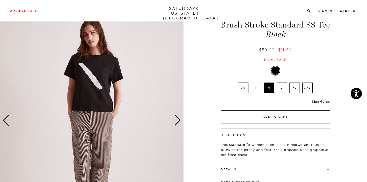
click at [265, 115] on button "Add to Cart" at bounding box center [275, 116] width 109 height 13
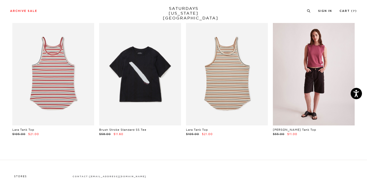
click at [321, 88] on link at bounding box center [314, 74] width 82 height 102
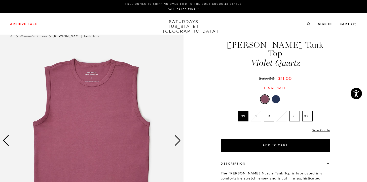
click at [274, 95] on div at bounding box center [276, 99] width 8 height 8
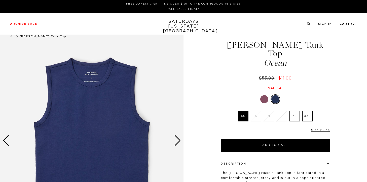
click at [264, 95] on div at bounding box center [265, 99] width 8 height 8
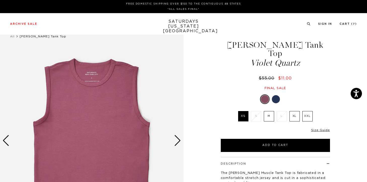
click at [179, 141] on div "Next slide" at bounding box center [177, 140] width 7 height 11
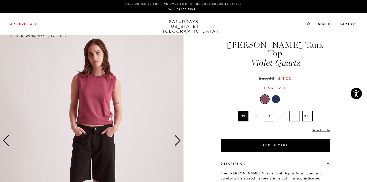
click at [179, 141] on div "Next slide" at bounding box center [177, 140] width 7 height 11
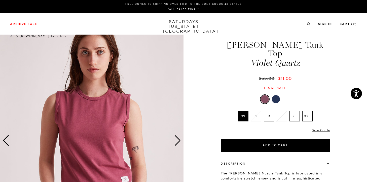
click at [179, 141] on div "Next slide" at bounding box center [177, 140] width 7 height 11
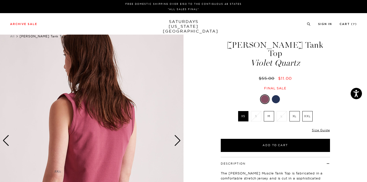
click at [179, 141] on div "Next slide" at bounding box center [177, 140] width 7 height 11
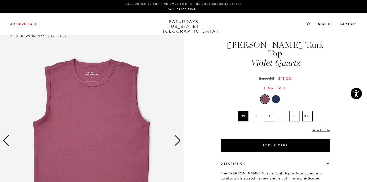
click at [179, 141] on div "Next slide" at bounding box center [177, 140] width 7 height 11
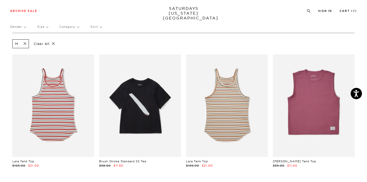
scroll to position [0, 3]
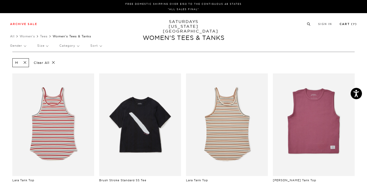
click at [348, 23] on link "Cart ( 7 )" at bounding box center [348, 24] width 17 height 3
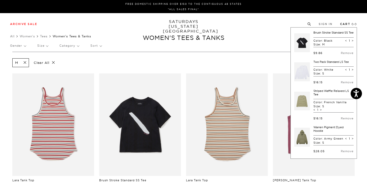
click at [345, 22] on li "Cart ( 7 )" at bounding box center [348, 23] width 17 height 5
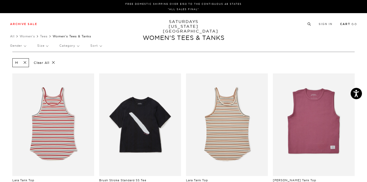
click at [345, 23] on link "Cart ( 7 )" at bounding box center [348, 24] width 17 height 3
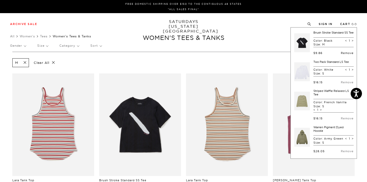
click at [344, 55] on link "Remove" at bounding box center [347, 53] width 13 height 4
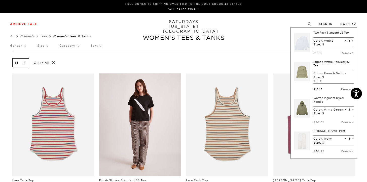
click at [155, 130] on link at bounding box center [140, 124] width 82 height 102
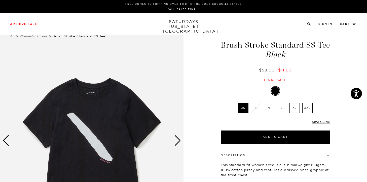
click at [267, 110] on label "M" at bounding box center [269, 108] width 10 height 10
click at [0, 0] on input "M" at bounding box center [0, 0] width 0 height 0
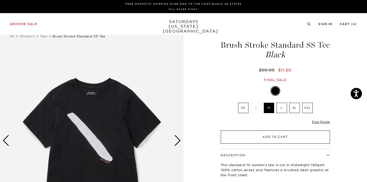
click at [271, 138] on button "Add to Cart" at bounding box center [275, 136] width 109 height 13
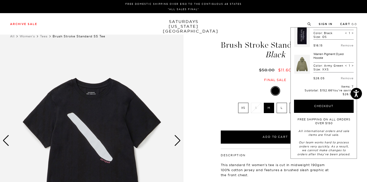
scroll to position [164, 0]
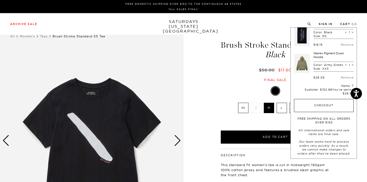
click at [333, 112] on button "Checkout" at bounding box center [324, 105] width 60 height 13
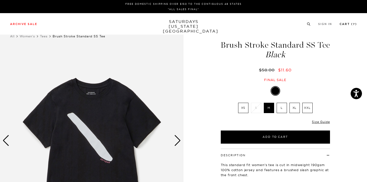
click at [350, 24] on link "Cart ( 7 )" at bounding box center [348, 24] width 17 height 3
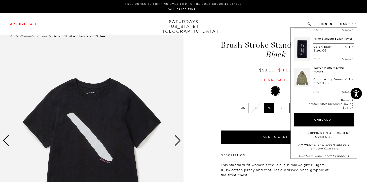
scroll to position [154, 0]
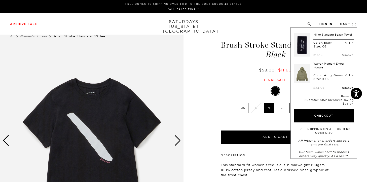
click at [343, 89] on link "Remove" at bounding box center [347, 88] width 13 height 4
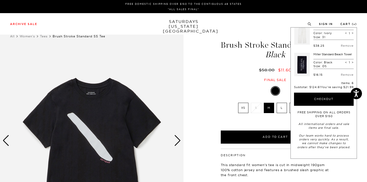
click at [195, 40] on div "1 / 4 Brush Stroke Standard SS Tee Black" at bounding box center [183, 140] width 367 height 230
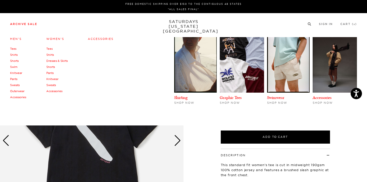
click at [29, 25] on link "Archive Sale" at bounding box center [23, 24] width 27 height 3
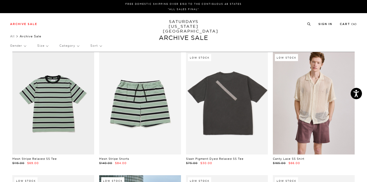
click at [22, 14] on div "Archive Sale Men's Tees Shirts Shorts Swim Knitwear Pants Sweats Women's" at bounding box center [183, 23] width 367 height 21
click at [44, 48] on p "Size" at bounding box center [42, 46] width 11 height 12
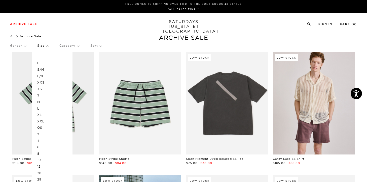
click at [40, 101] on p "M" at bounding box center [52, 102] width 30 height 7
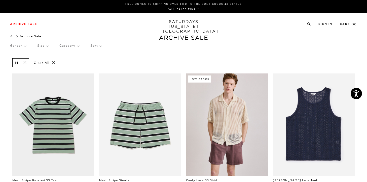
click at [40, 45] on p "Size" at bounding box center [42, 46] width 11 height 12
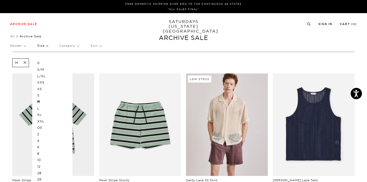
click at [40, 97] on p "S" at bounding box center [52, 95] width 30 height 7
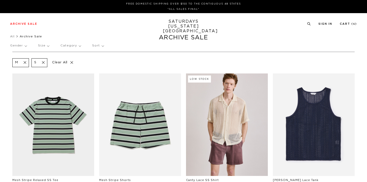
click at [43, 46] on p "Size" at bounding box center [43, 46] width 11 height 12
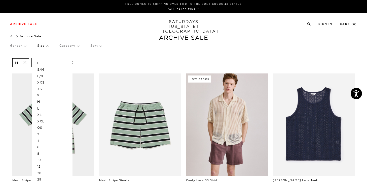
click at [42, 70] on p "S/M" at bounding box center [52, 69] width 30 height 7
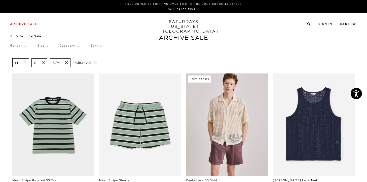
click at [44, 46] on p "Size" at bounding box center [42, 46] width 11 height 12
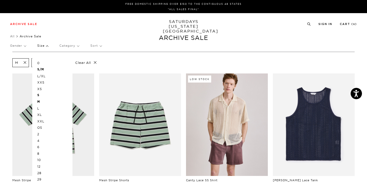
click at [65, 31] on div "Archive Sale Men's Tees Shirts Shorts Swim Knitwear Pants Sweats Women's" at bounding box center [183, 23] width 367 height 21
click at [43, 44] on p "Size" at bounding box center [42, 46] width 11 height 12
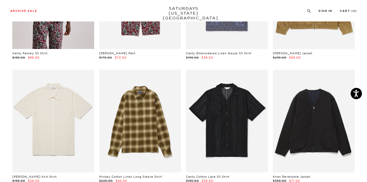
scroll to position [635, 0]
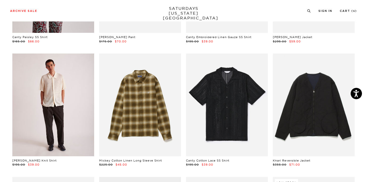
click at [37, 101] on link at bounding box center [53, 104] width 82 height 102
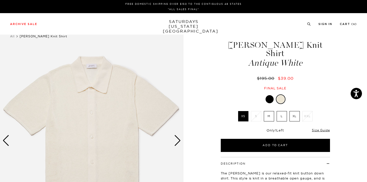
click at [177, 140] on div "Next slide" at bounding box center [177, 140] width 7 height 11
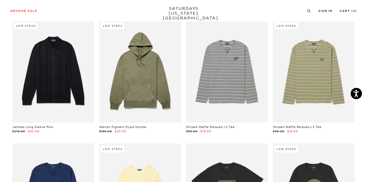
scroll to position [2772, 0]
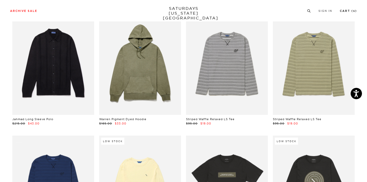
click at [343, 11] on link "Cart ( 6 )" at bounding box center [348, 11] width 17 height 3
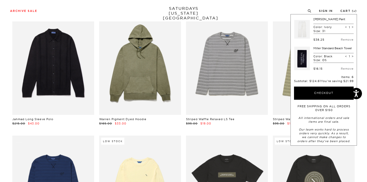
scroll to position [120, 0]
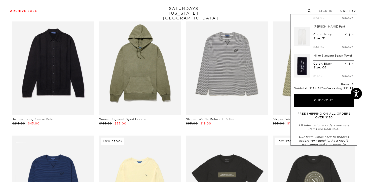
click at [348, 12] on link "Cart ( 6 )" at bounding box center [349, 11] width 17 height 3
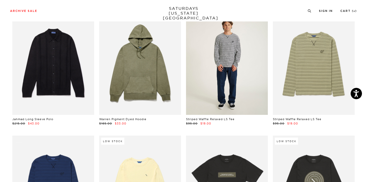
click at [242, 70] on link at bounding box center [227, 63] width 82 height 102
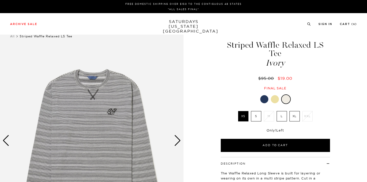
click at [258, 111] on label "S" at bounding box center [256, 116] width 10 height 10
click at [0, 0] on input "S" at bounding box center [0, 0] width 0 height 0
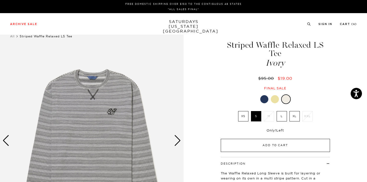
click at [260, 139] on button "Add to Cart" at bounding box center [275, 145] width 109 height 13
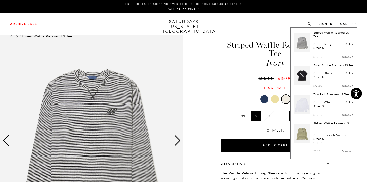
click at [264, 95] on div at bounding box center [265, 99] width 8 height 8
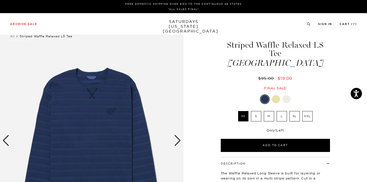
click at [256, 111] on label "S" at bounding box center [256, 116] width 10 height 10
click at [0, 0] on input "S" at bounding box center [0, 0] width 0 height 0
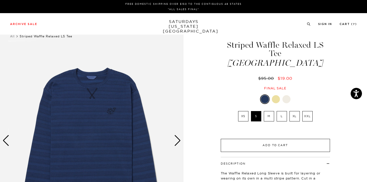
click at [259, 139] on button "Add to Cart" at bounding box center [275, 145] width 109 height 13
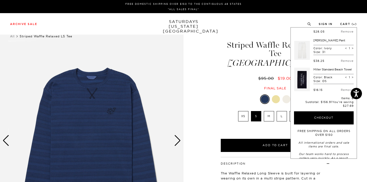
scroll to position [196, 0]
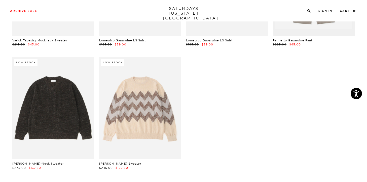
scroll to position [3105, 0]
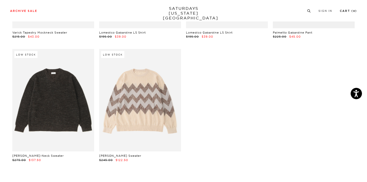
click at [354, 11] on small "8" at bounding box center [355, 11] width 2 height 2
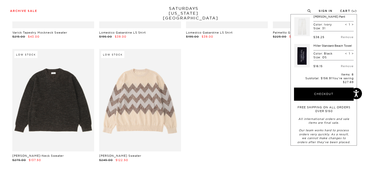
scroll to position [208, 0]
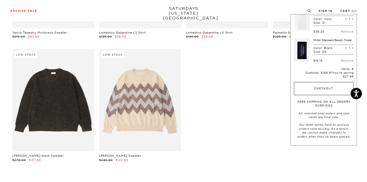
click at [330, 95] on button "Checkout" at bounding box center [324, 88] width 60 height 13
